Goal: Find specific page/section: Find specific page/section

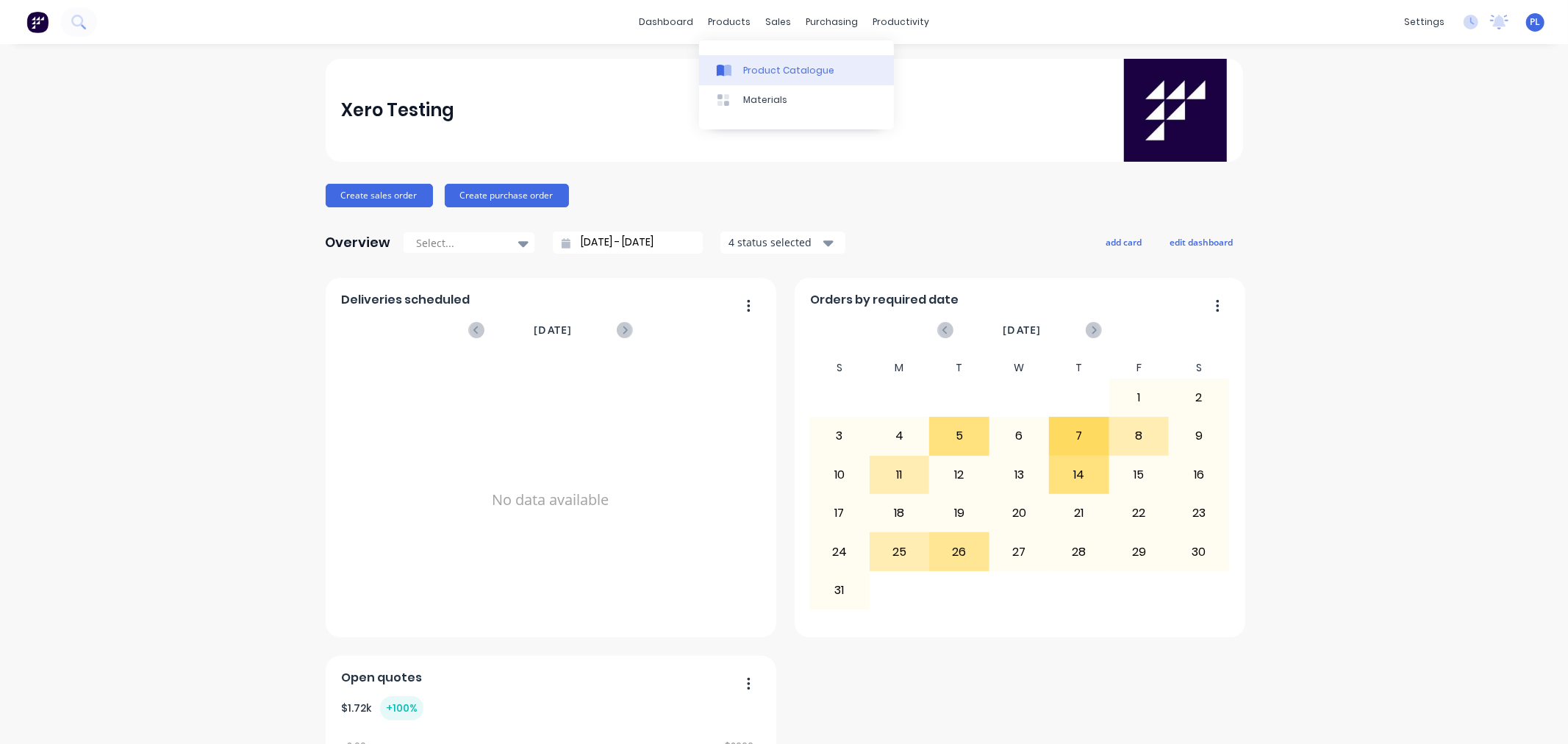
click at [740, 74] on link "Product Catalogue" at bounding box center [796, 70] width 195 height 29
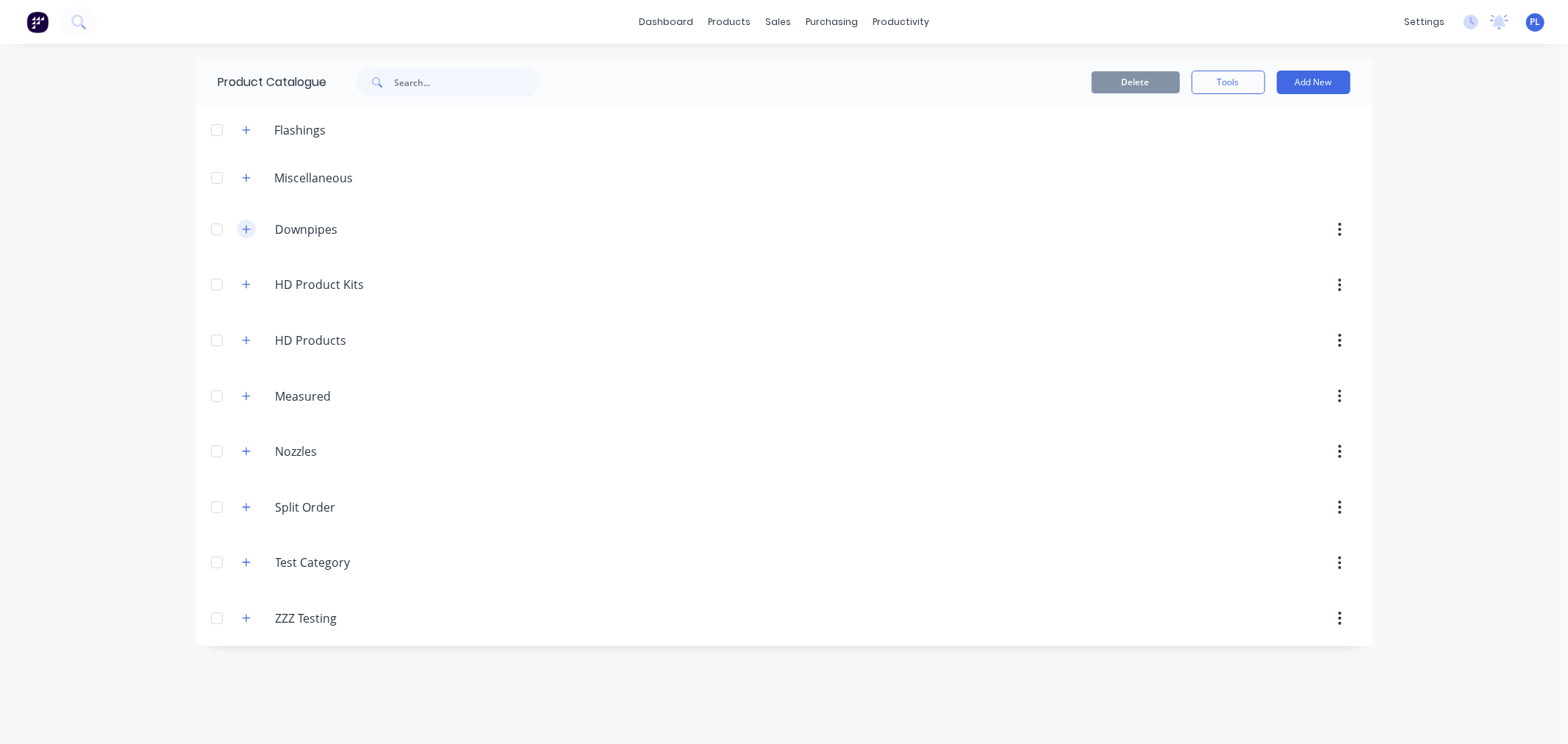
click at [243, 233] on icon "button" at bounding box center [246, 229] width 9 height 10
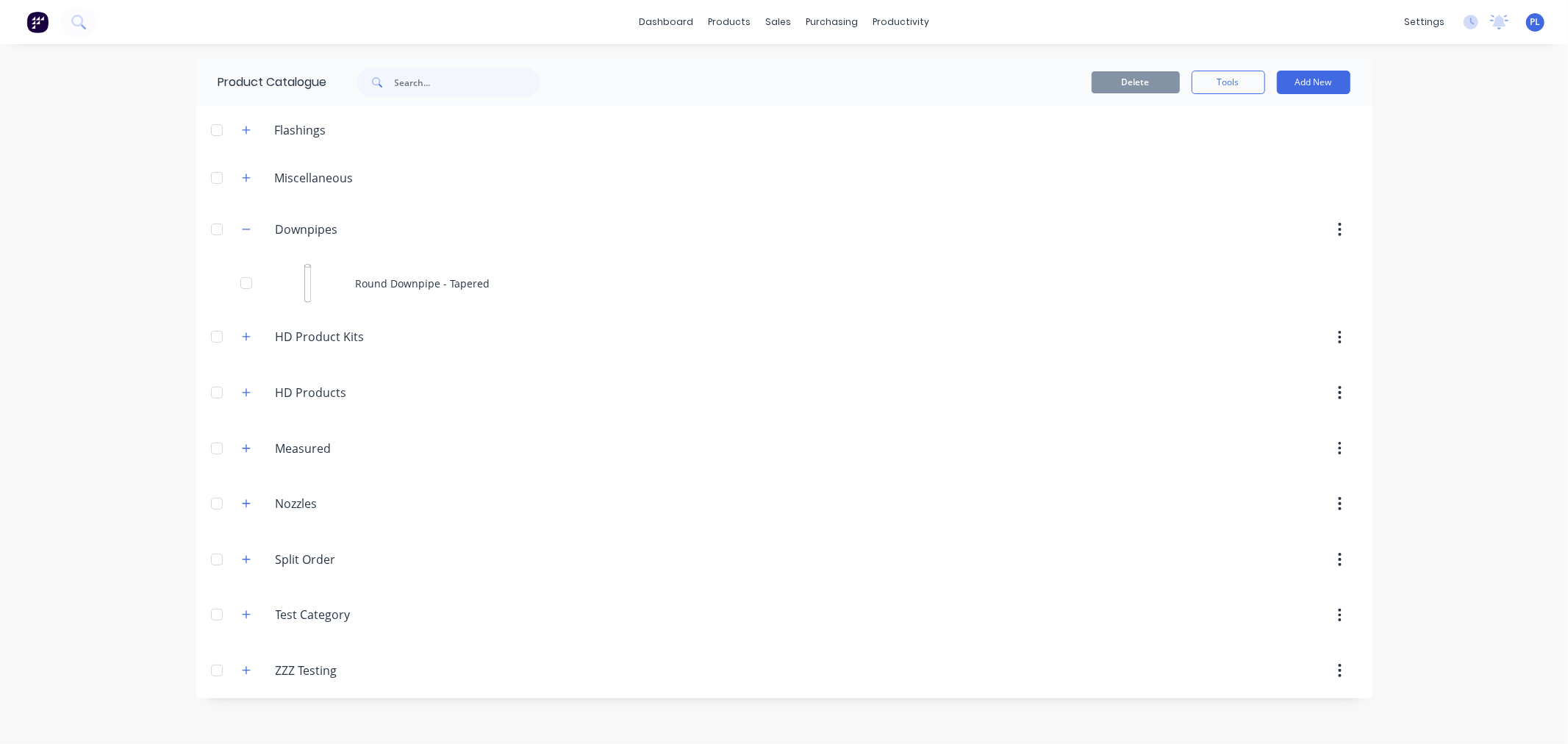
click at [409, 268] on div "Round Downpipe - Tapered" at bounding box center [784, 283] width 1176 height 52
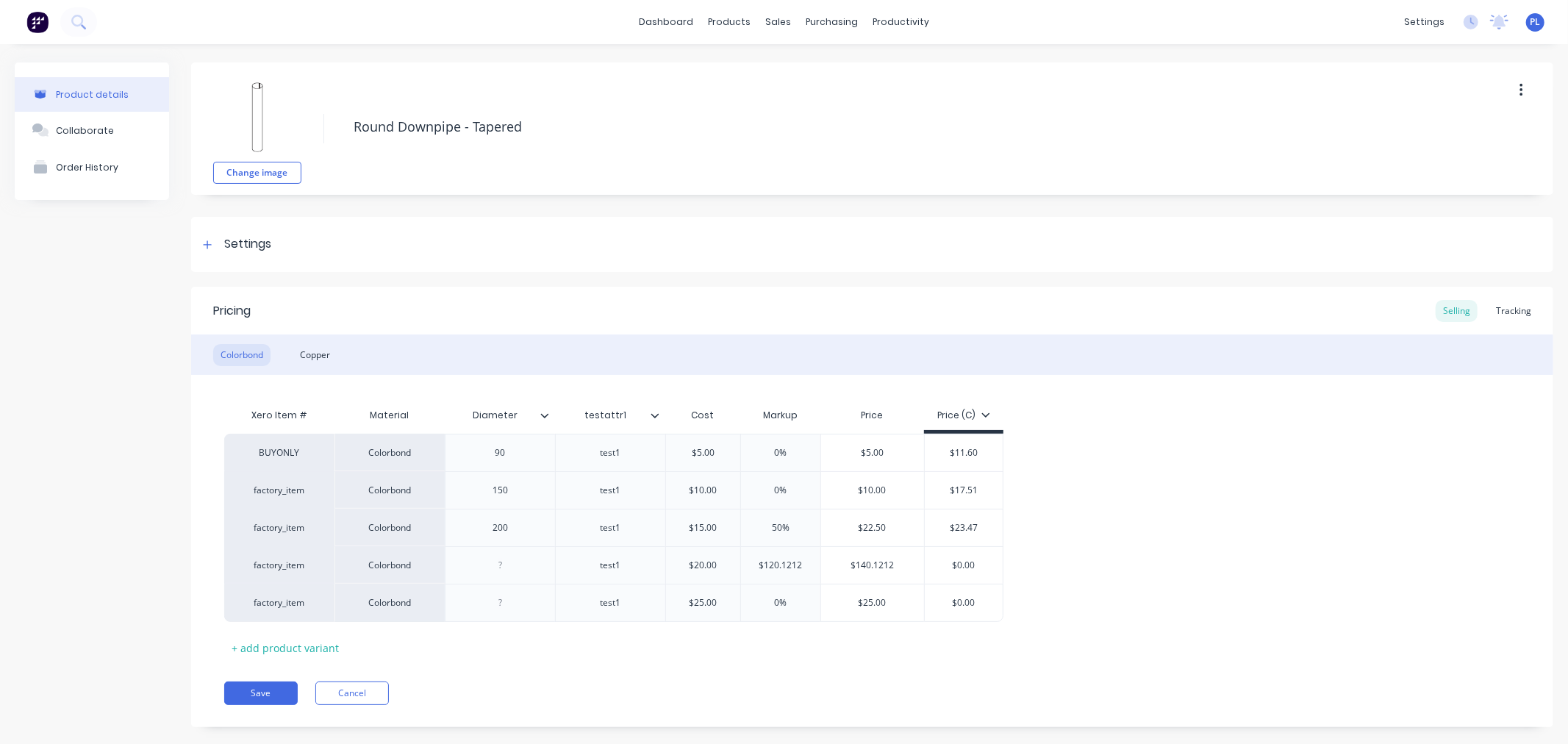
click at [30, 15] on img at bounding box center [38, 22] width 22 height 22
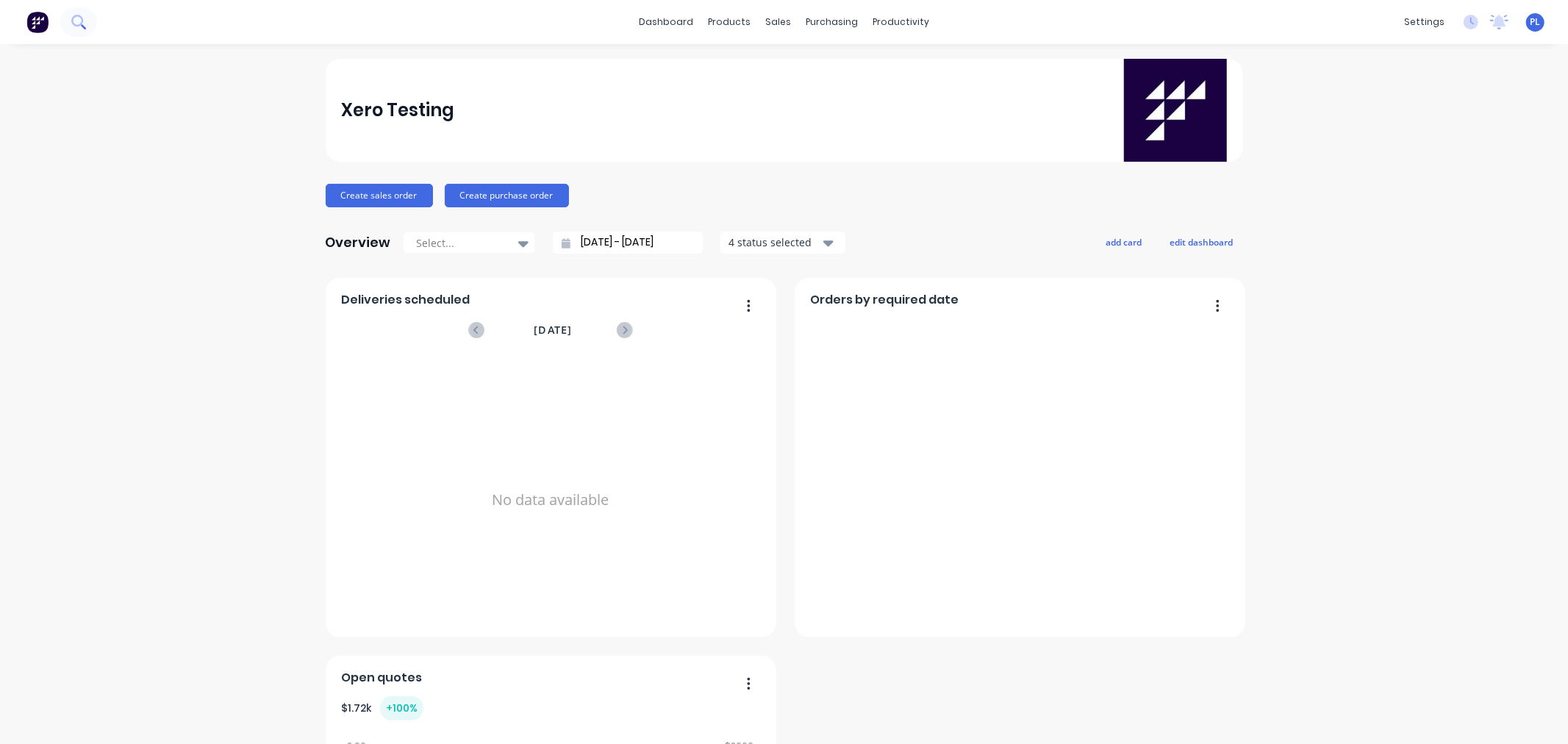
click at [66, 12] on button at bounding box center [78, 22] width 37 height 29
